Goal: Task Accomplishment & Management: Manage account settings

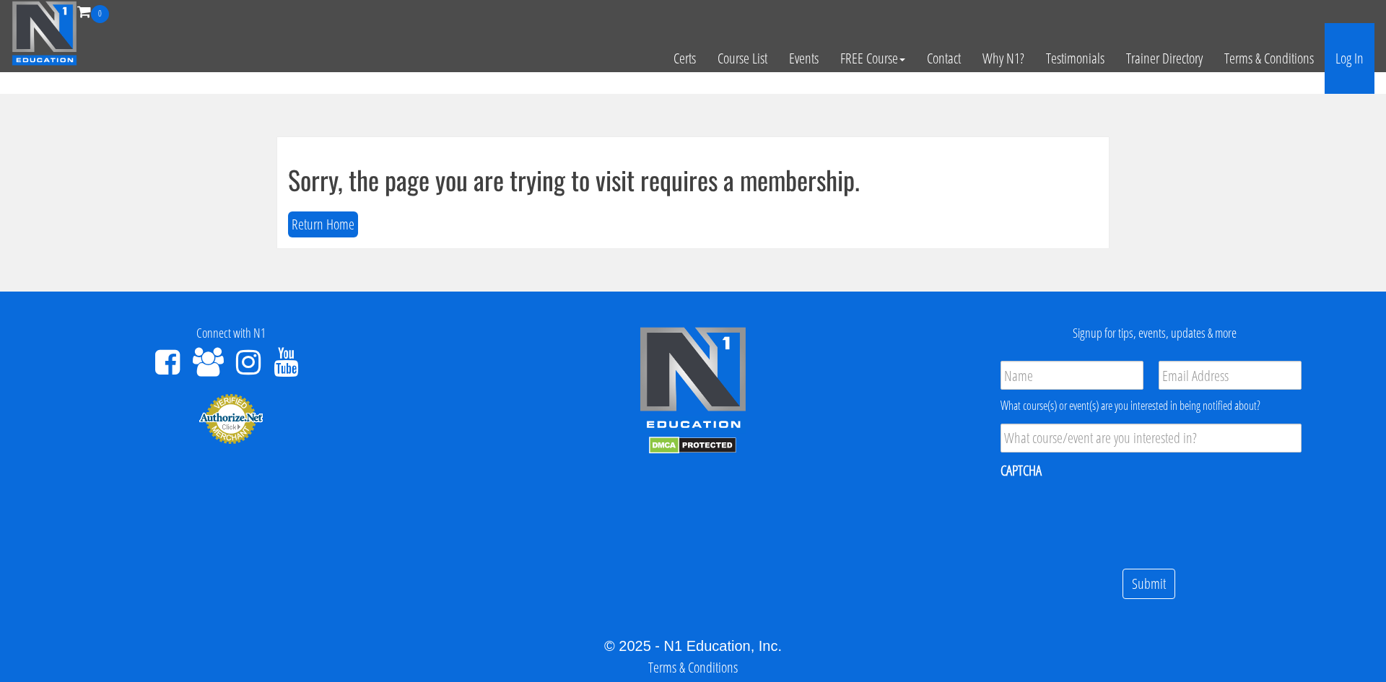
click at [1348, 63] on link "Log In" at bounding box center [1350, 58] width 50 height 71
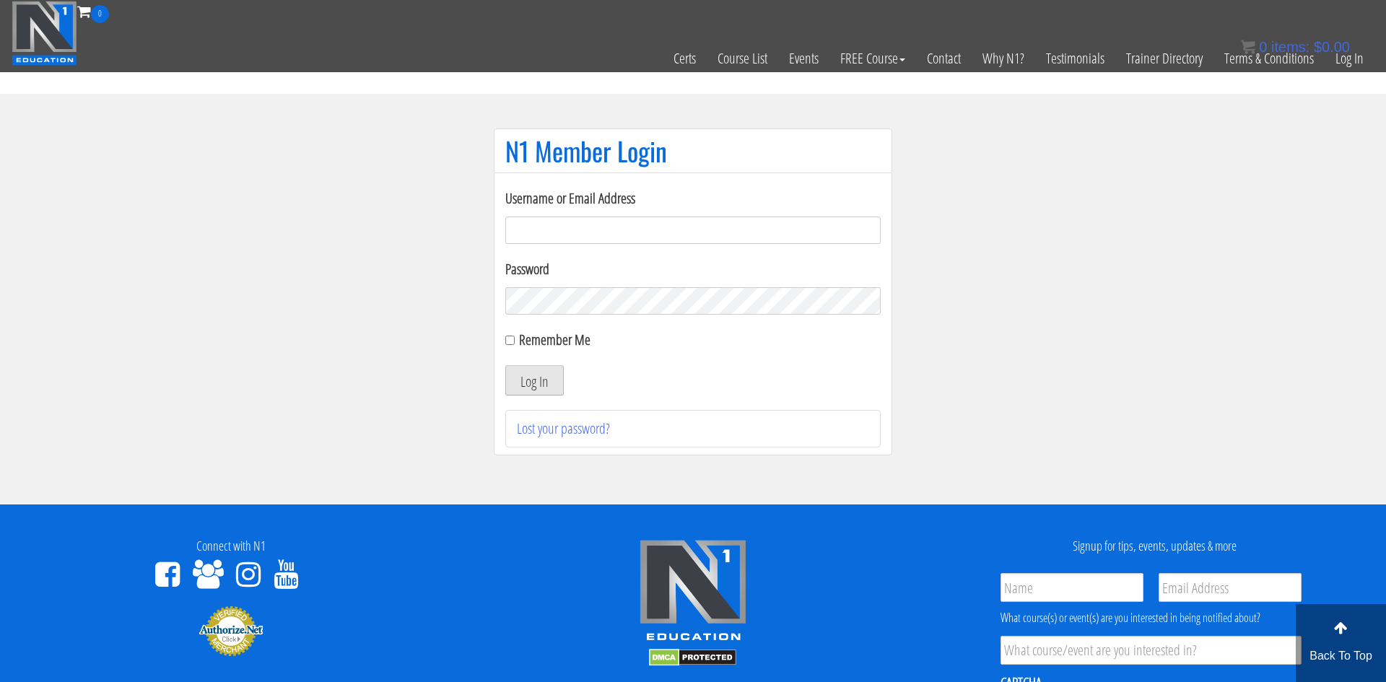
type input "[EMAIL_ADDRESS][DOMAIN_NAME]"
click at [530, 374] on button "Log In" at bounding box center [534, 380] width 58 height 30
click at [539, 381] on button "Log In" at bounding box center [534, 380] width 58 height 30
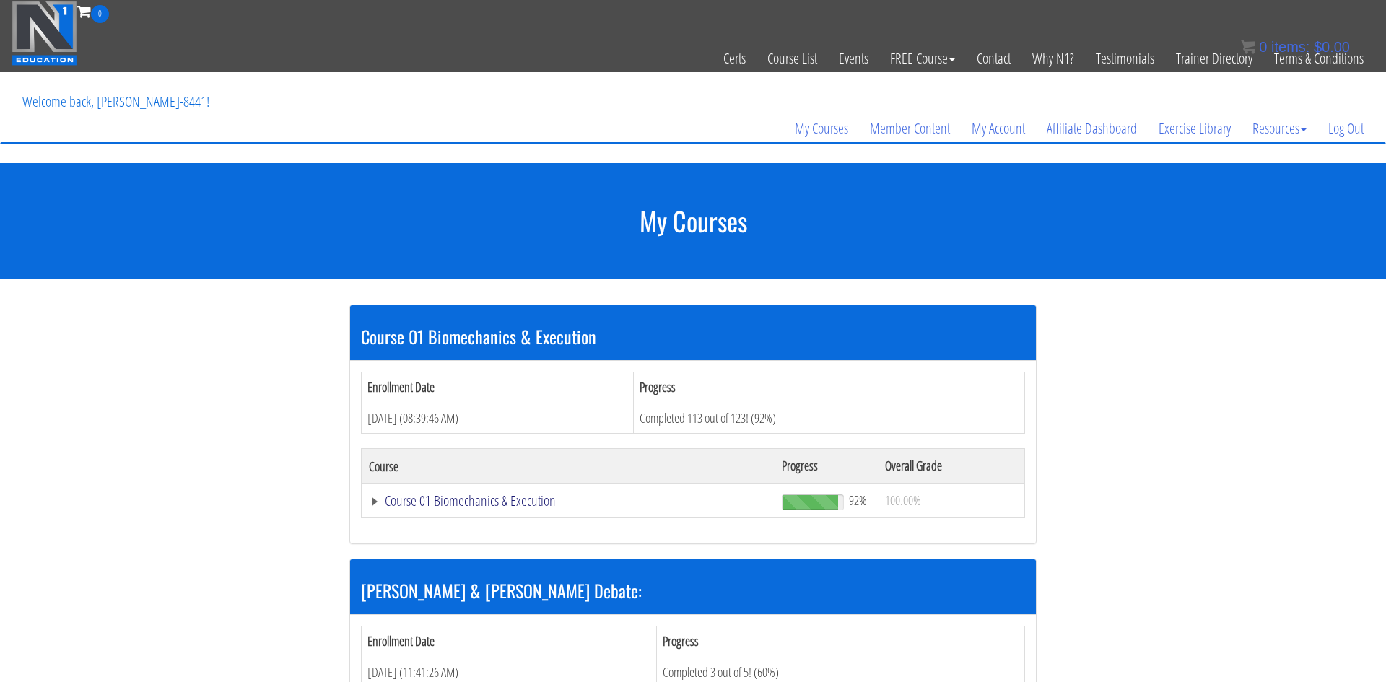
click at [508, 499] on link "Course 01 Biomechanics & Execution" at bounding box center [568, 501] width 399 height 14
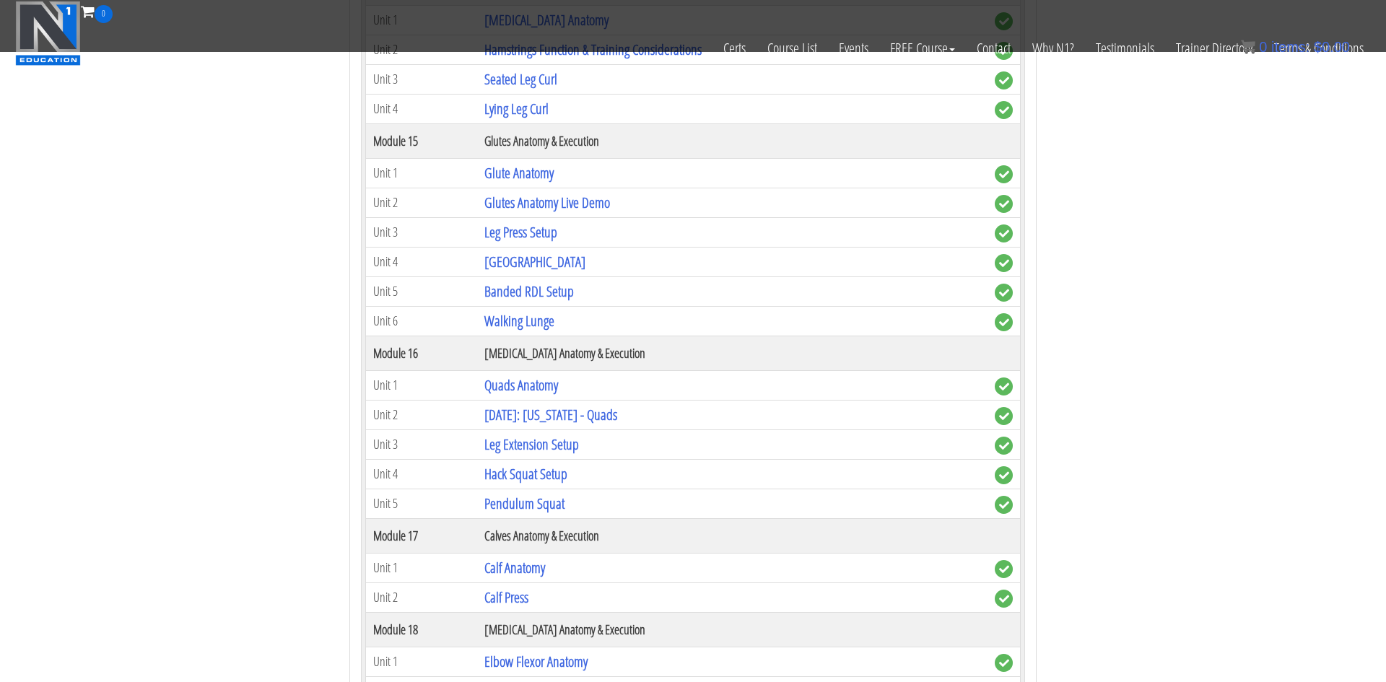
scroll to position [3594, 0]
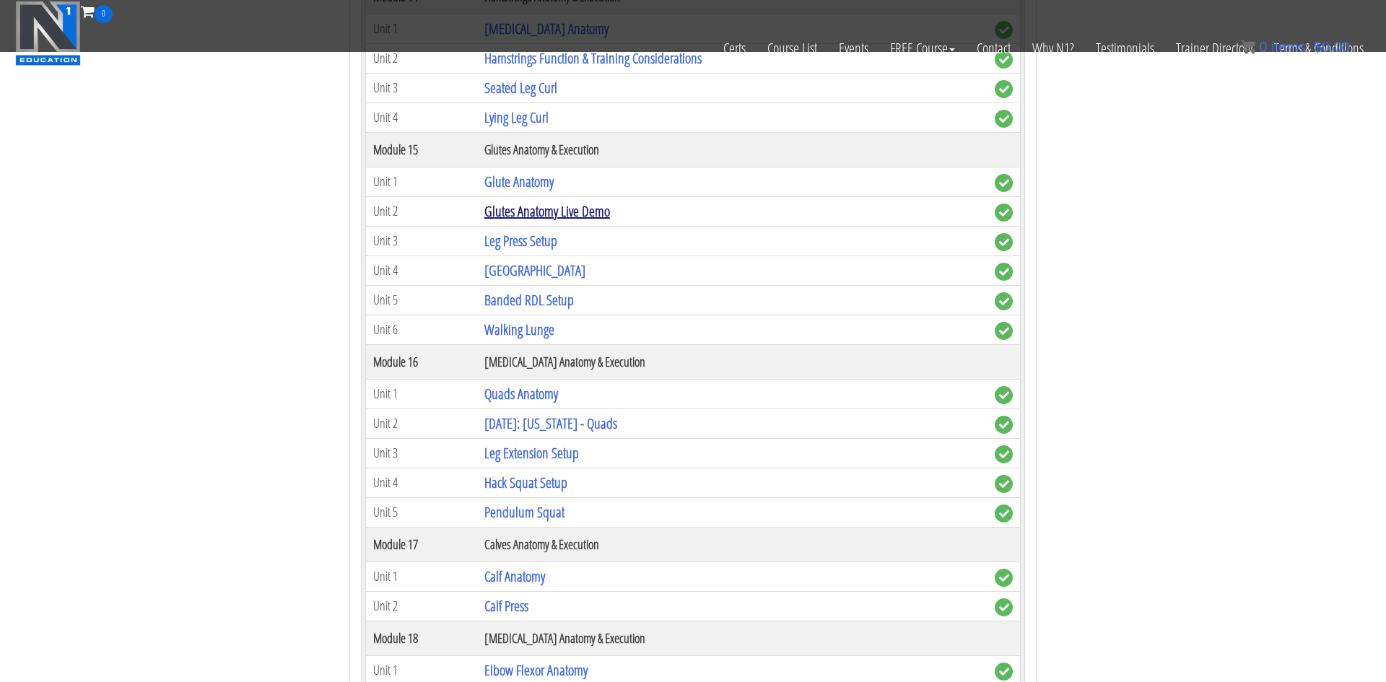
click at [534, 216] on link "Glutes Anatomy Live Demo" at bounding box center [548, 210] width 126 height 19
